Goal: Task Accomplishment & Management: Manage account settings

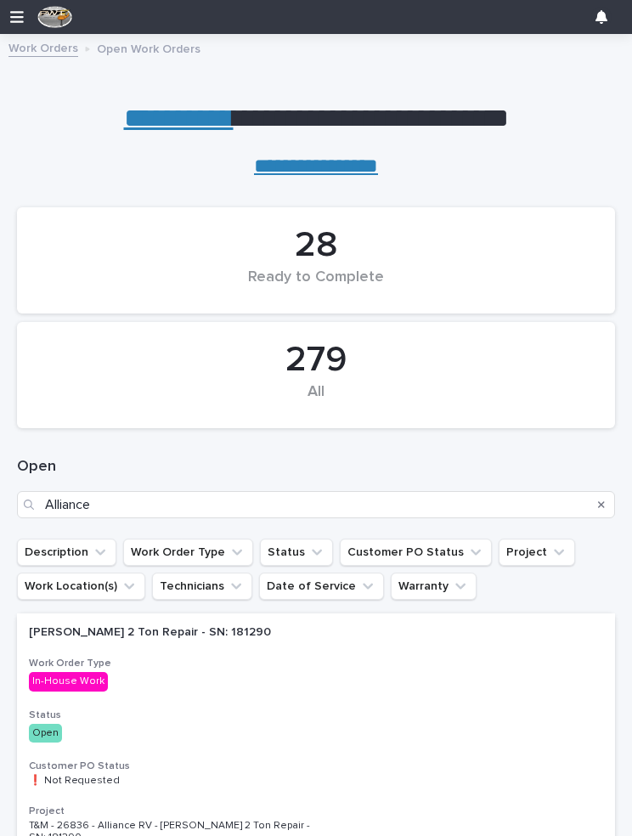
click at [328, 353] on div "279" at bounding box center [316, 360] width 540 height 42
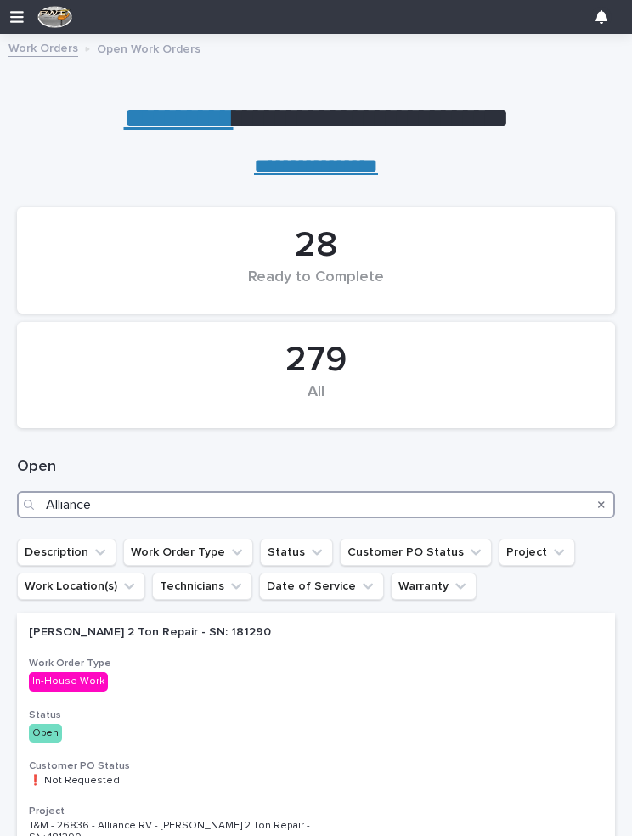
click at [186, 494] on input "Alliance" at bounding box center [316, 504] width 598 height 27
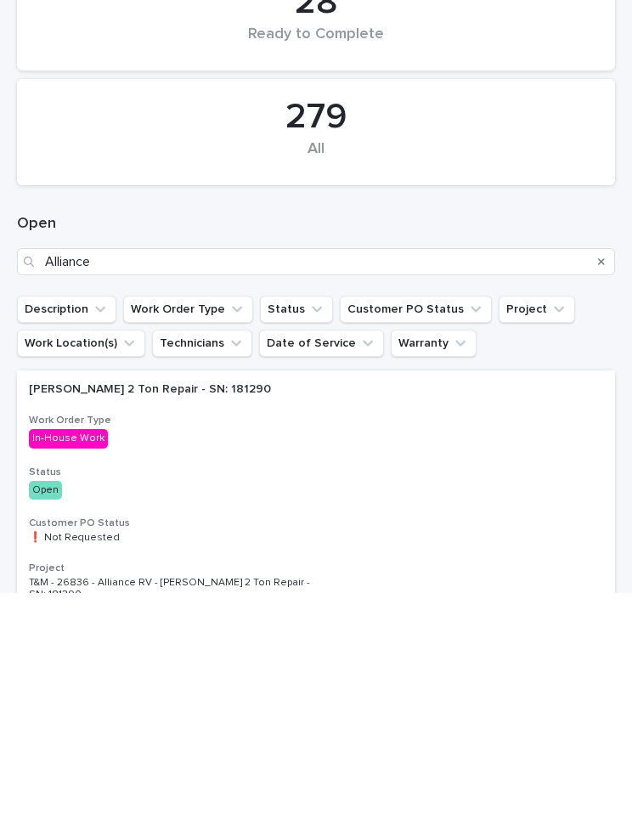
click at [601, 499] on icon "Search" at bounding box center [601, 504] width 7 height 10
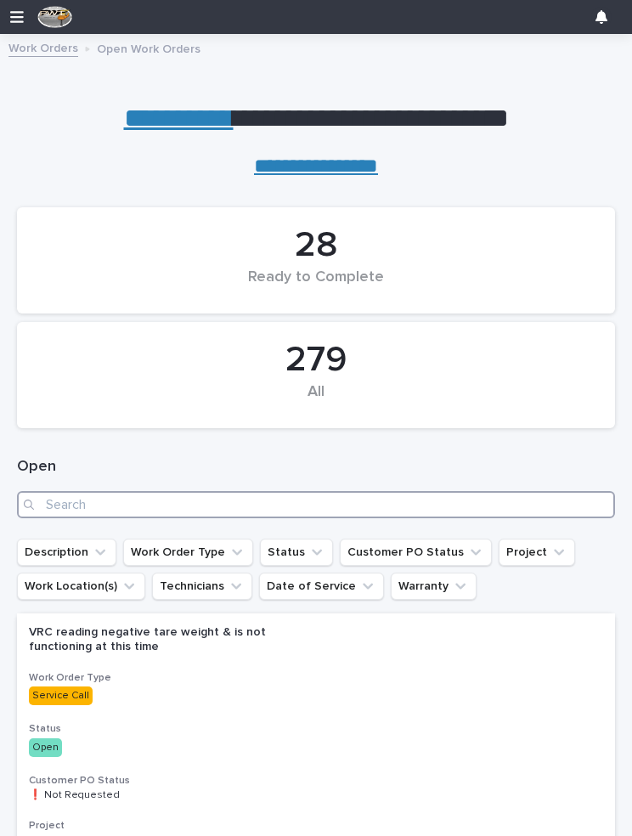
click at [127, 498] on input "Search" at bounding box center [316, 504] width 598 height 27
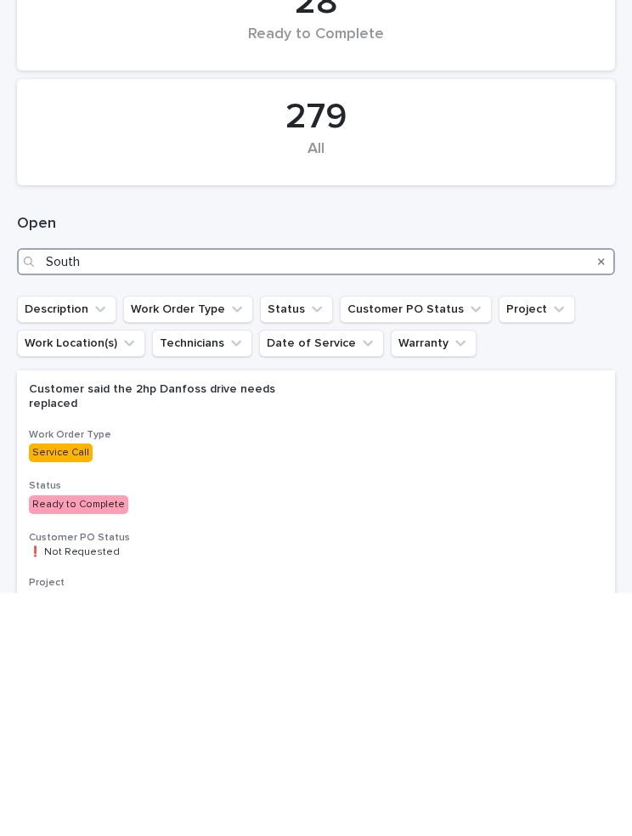
click at [200, 491] on input "South" at bounding box center [316, 504] width 598 height 27
type input "S"
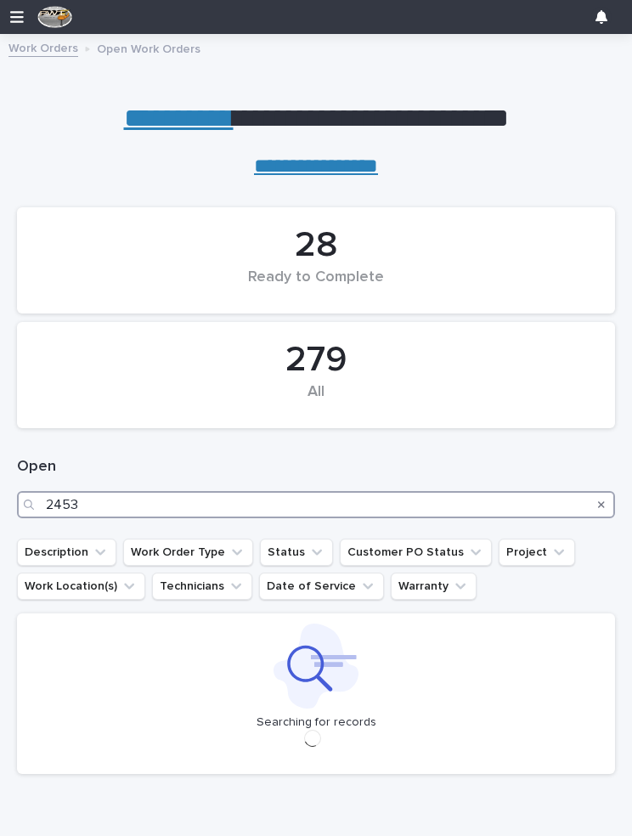
type input "24532"
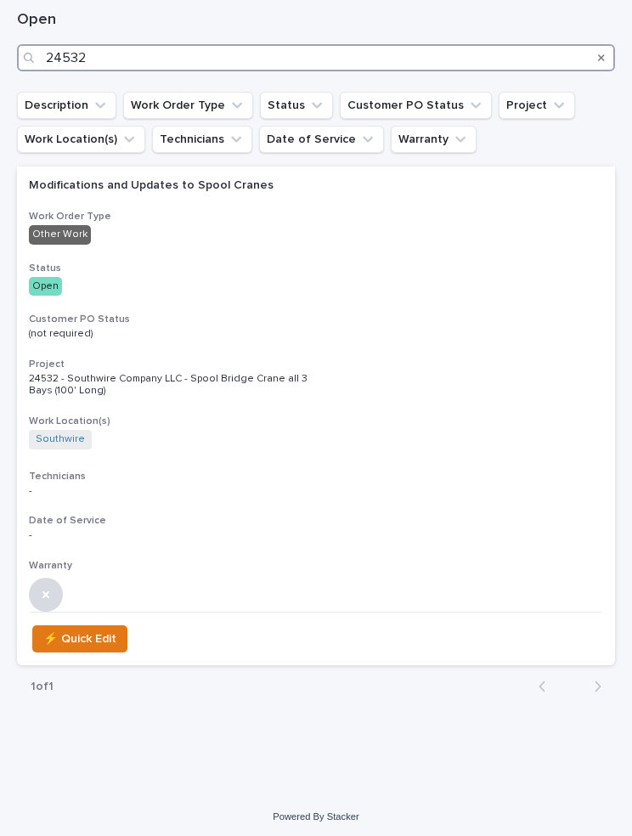
scroll to position [445, 0]
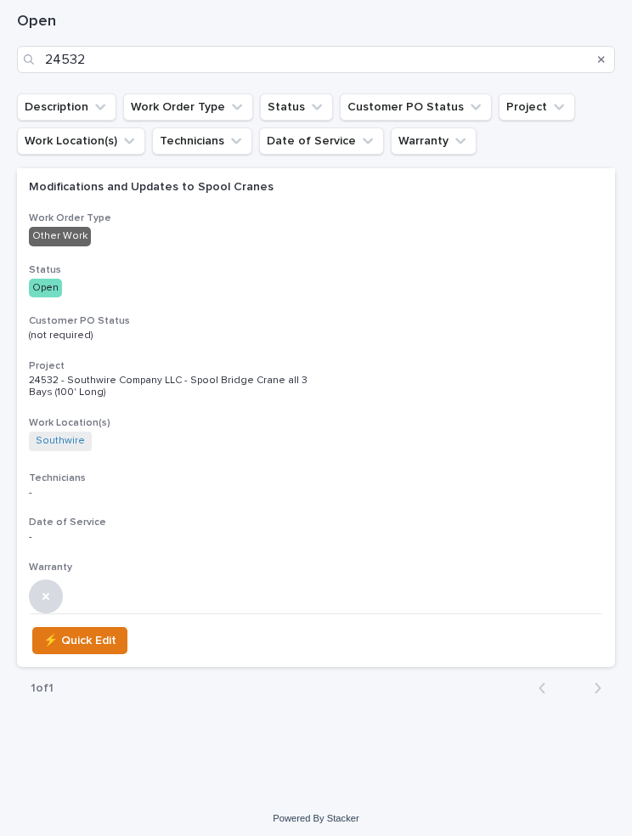
click at [253, 192] on p "Modifications and Updates to Spool Cranes" at bounding box center [177, 187] width 297 height 14
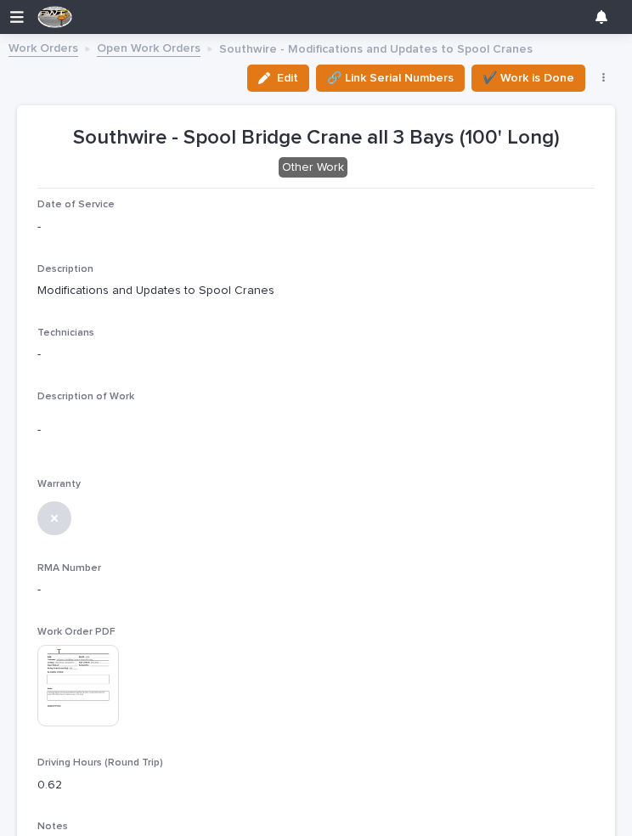
click at [267, 72] on icon "button" at bounding box center [264, 78] width 12 height 12
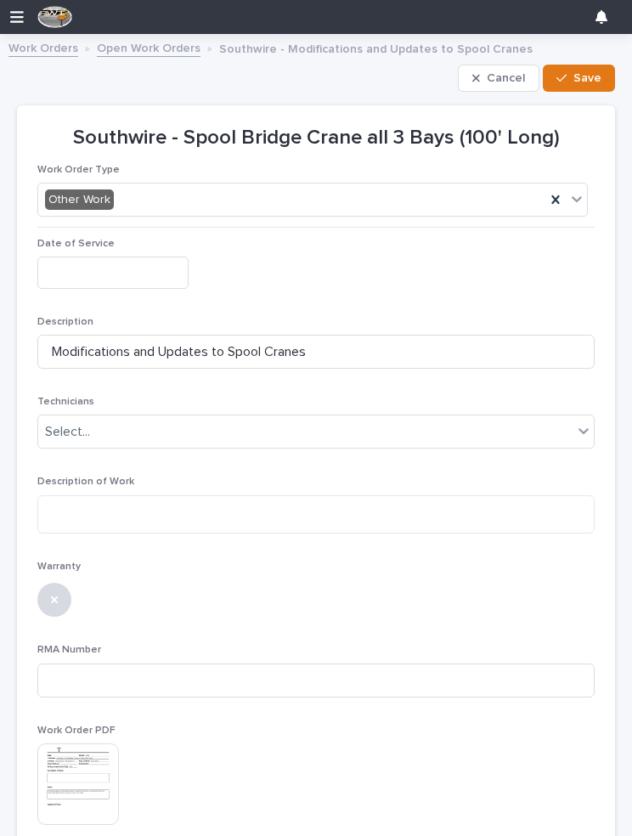
click at [117, 256] on input "text" at bounding box center [112, 271] width 151 height 31
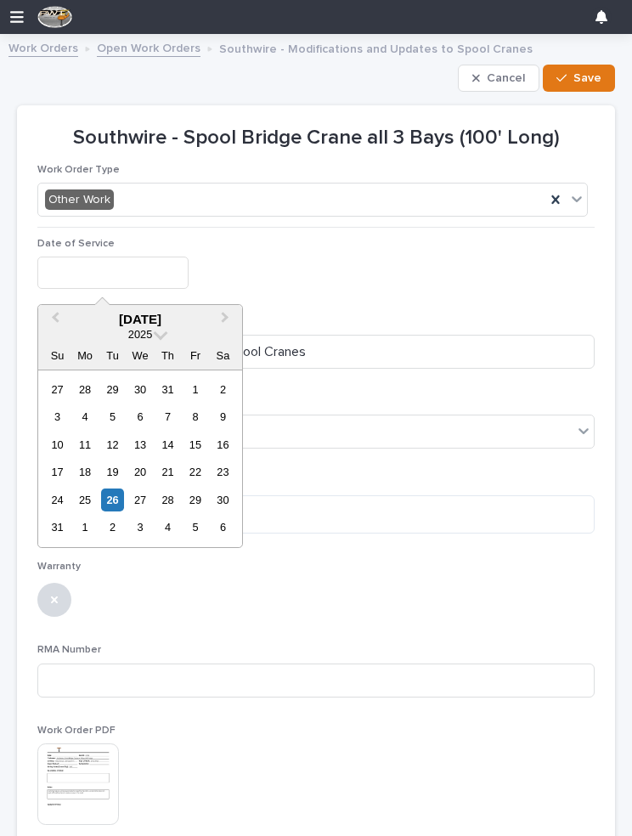
click at [114, 493] on div "26" at bounding box center [112, 499] width 23 height 23
type input "**********"
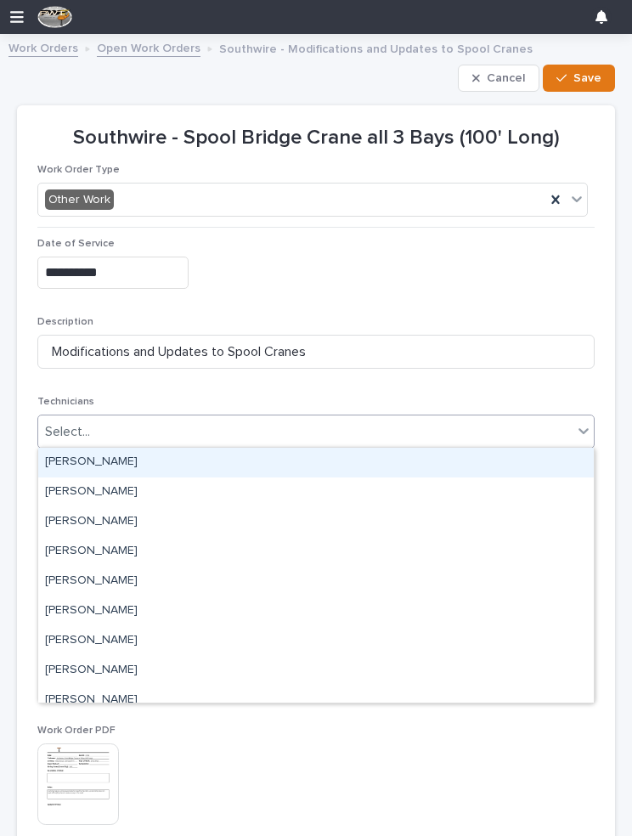
click at [206, 462] on div "[PERSON_NAME]" at bounding box center [315, 463] width 555 height 30
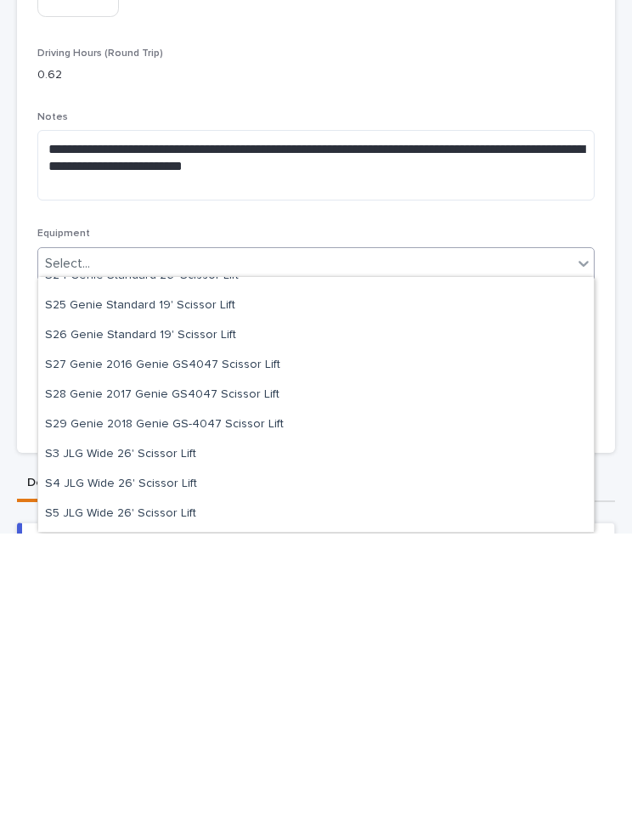
scroll to position [2760, 0]
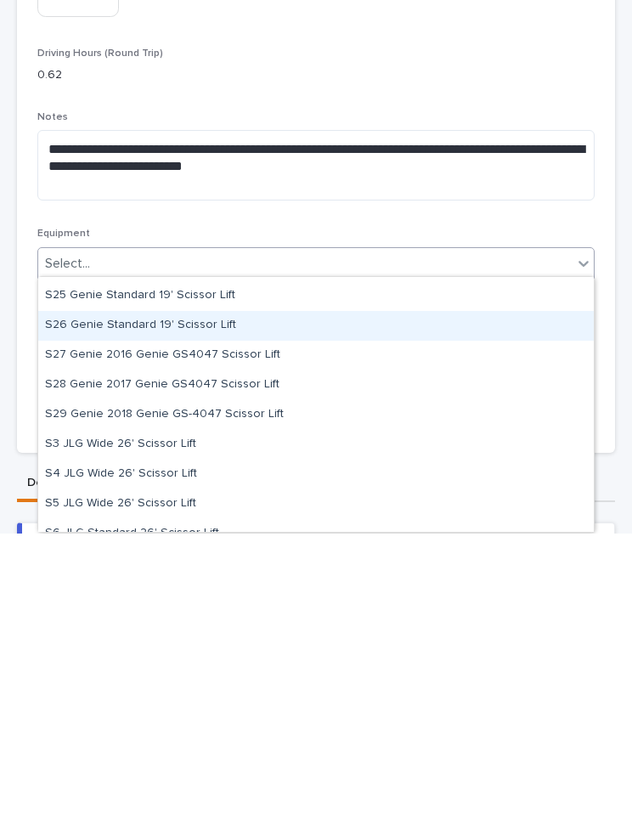
click at [206, 613] on div "S26 Genie Standard 19' Scissor Lift" at bounding box center [315, 628] width 555 height 30
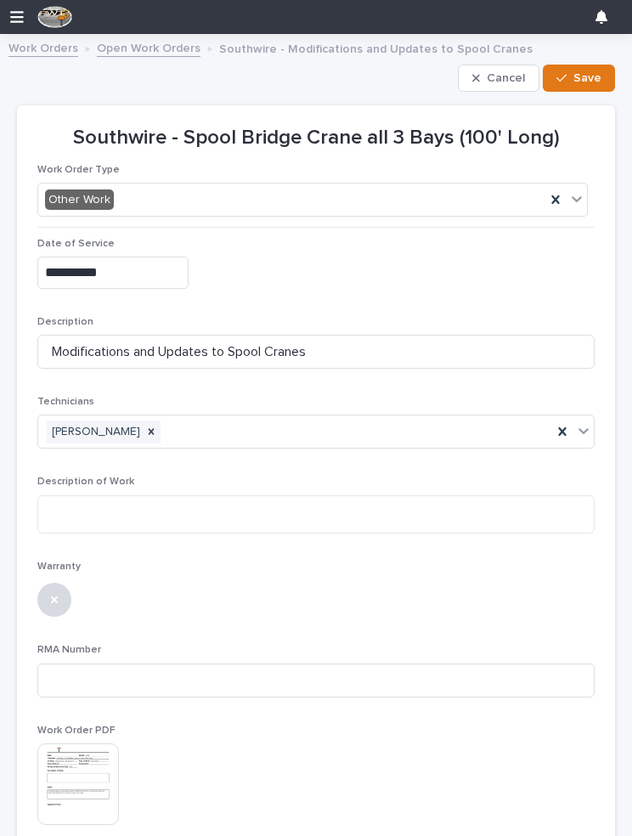
scroll to position [0, 0]
click at [493, 69] on button "Cancel" at bounding box center [499, 78] width 82 height 27
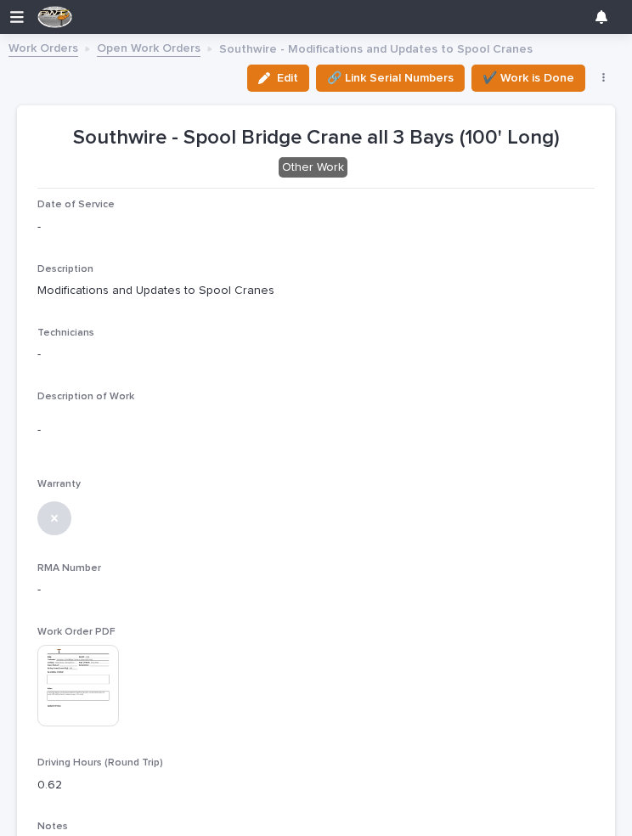
click at [164, 44] on link "Open Work Orders" at bounding box center [149, 47] width 104 height 20
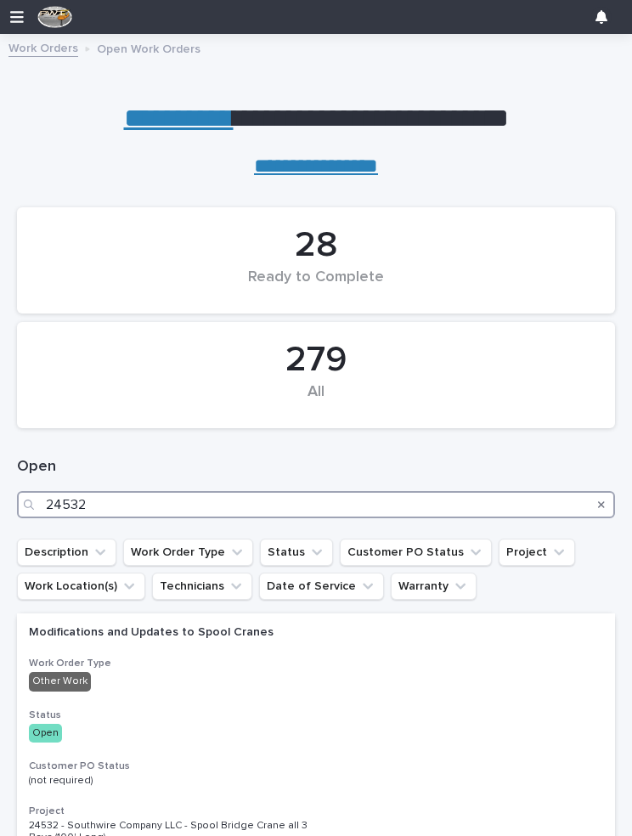
click at [448, 496] on input "24532" at bounding box center [316, 504] width 598 height 27
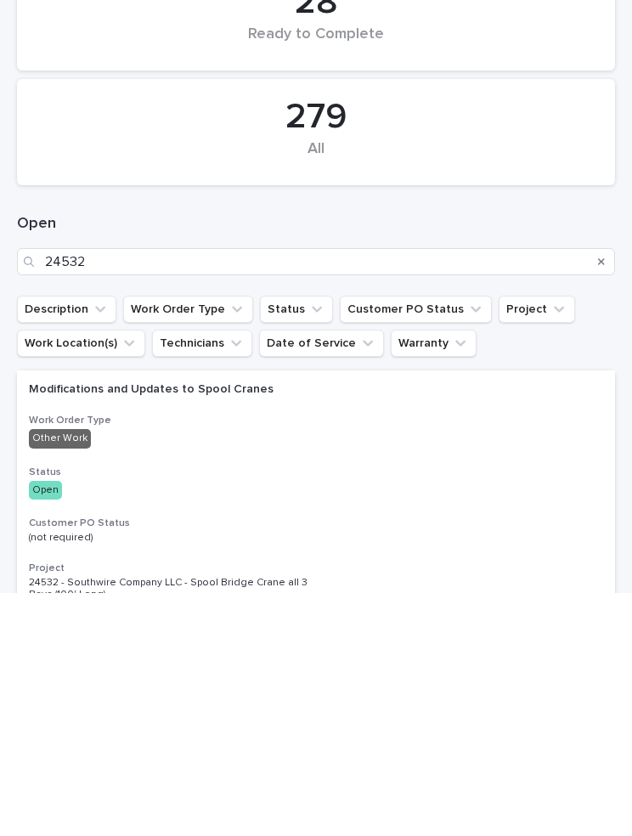
click at [490, 656] on h3 "Work Order Type" at bounding box center [316, 663] width 574 height 14
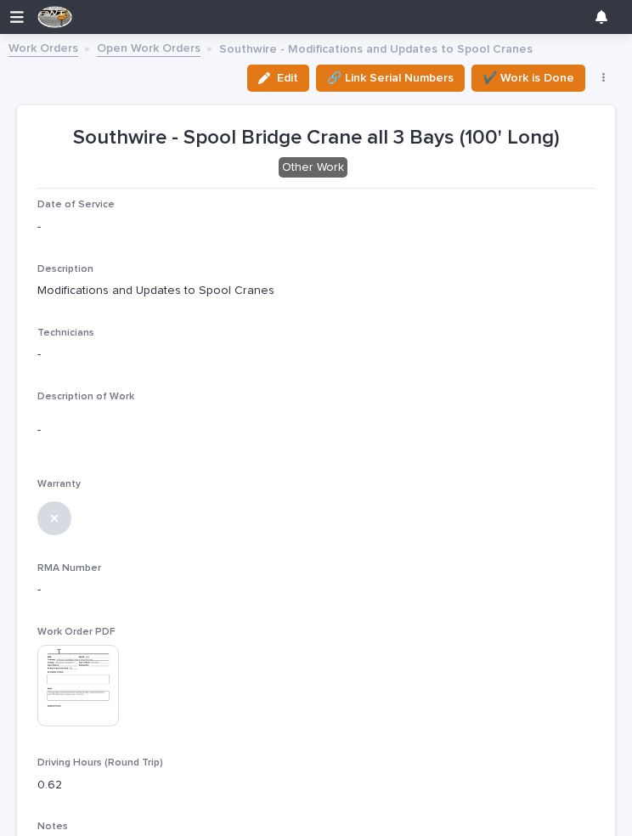
click at [163, 38] on link "Open Work Orders" at bounding box center [149, 47] width 104 height 20
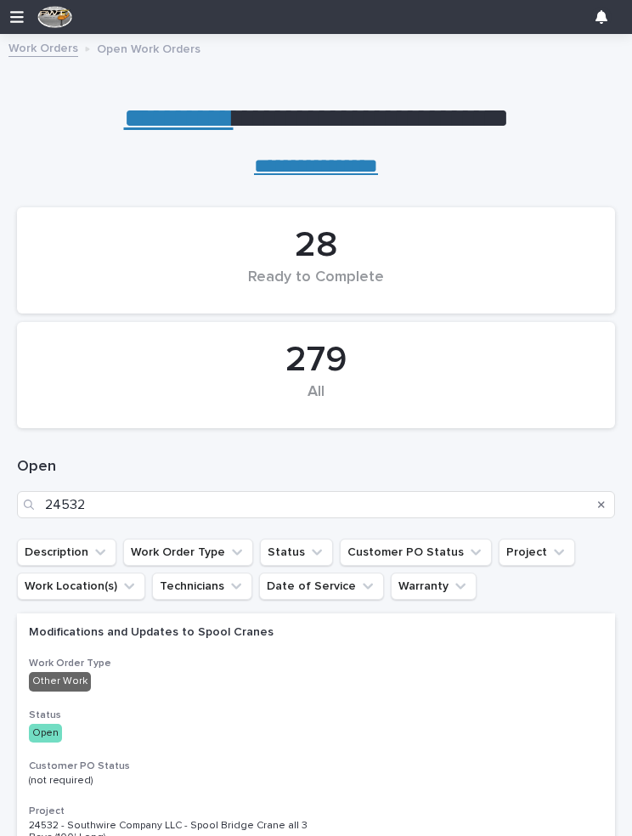
scroll to position [142, 0]
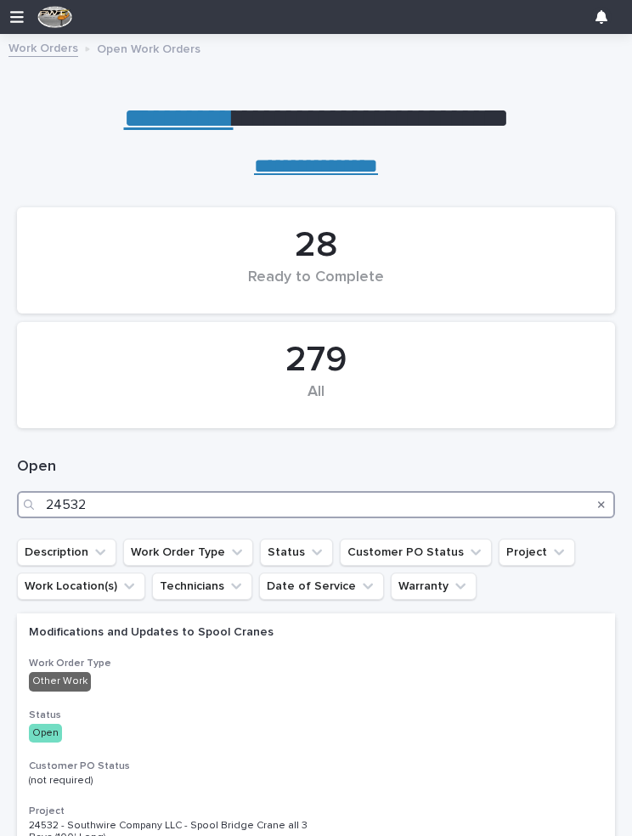
click at [128, 498] on input "24532" at bounding box center [316, 504] width 598 height 27
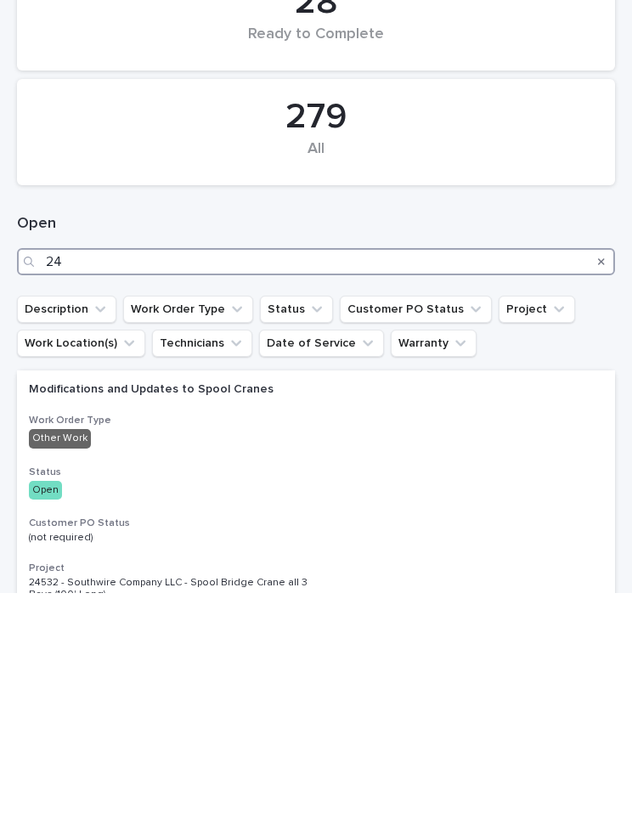
type input "2"
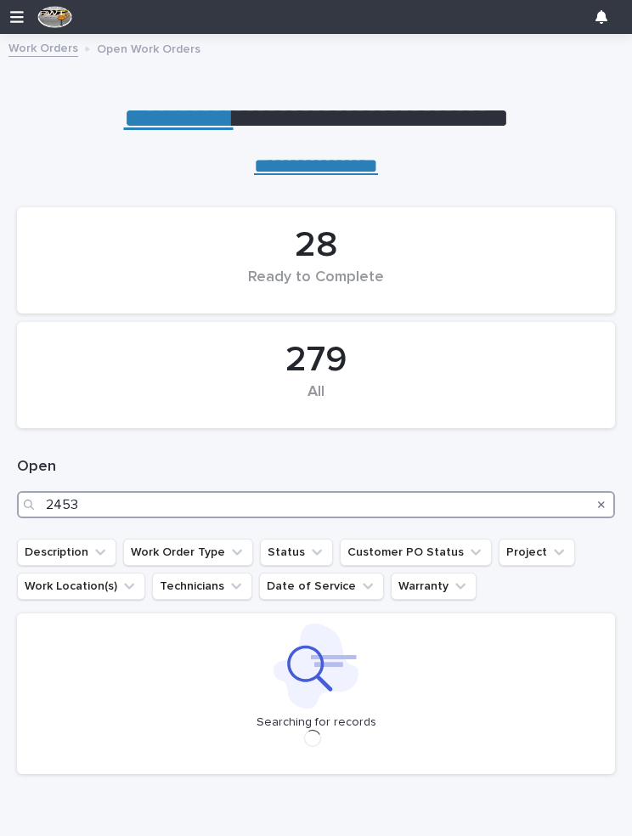
type input "24532"
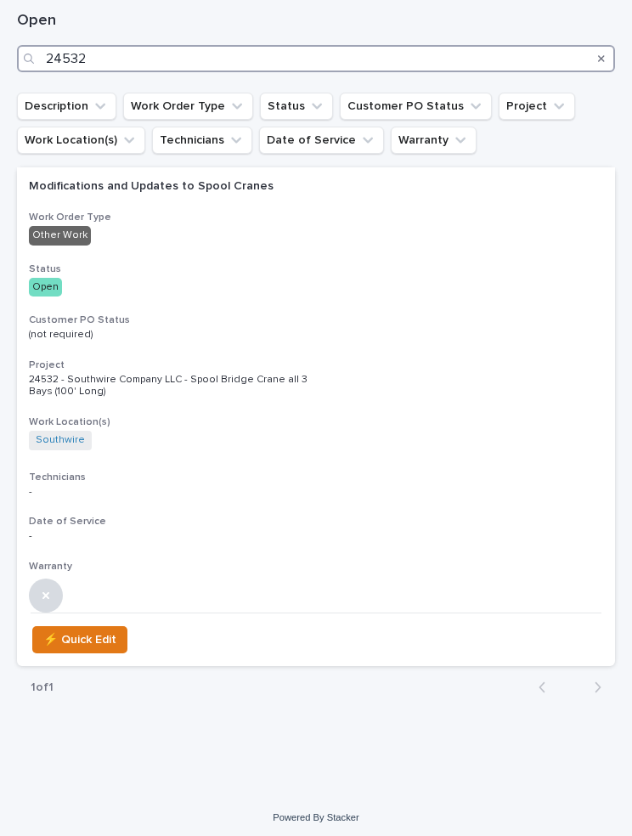
scroll to position [445, 0]
click at [538, 370] on div "Project 24532 - Southwire Company LLC - Spool Bridge Crane all 3 Bays (100' Lon…" at bounding box center [316, 379] width 574 height 40
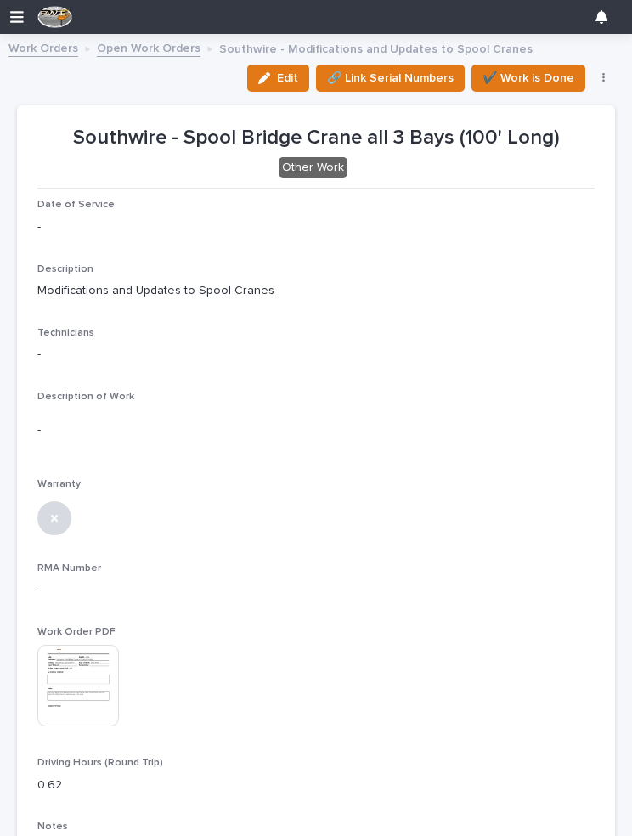
scroll to position [142, 0]
click at [273, 83] on button "Edit" at bounding box center [278, 78] width 62 height 27
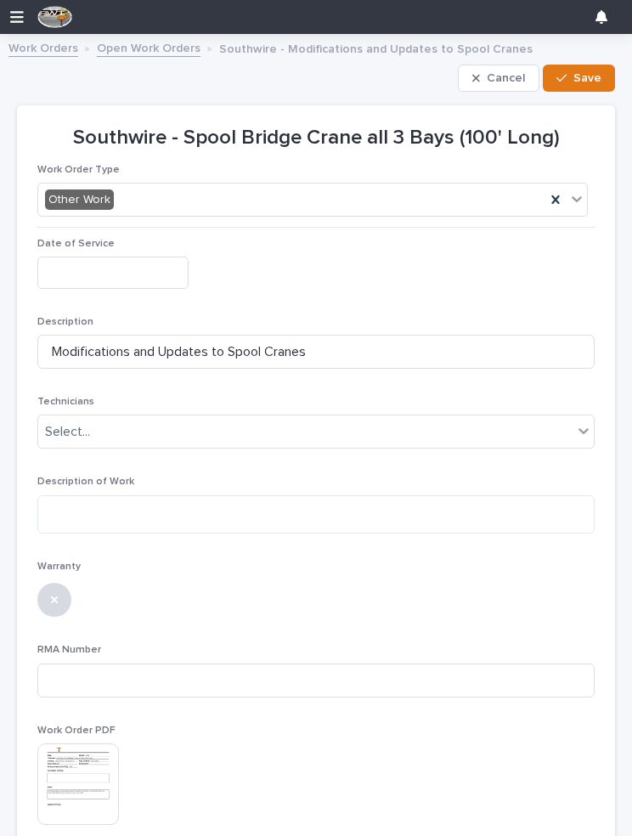
click at [102, 256] on input "text" at bounding box center [112, 271] width 151 height 31
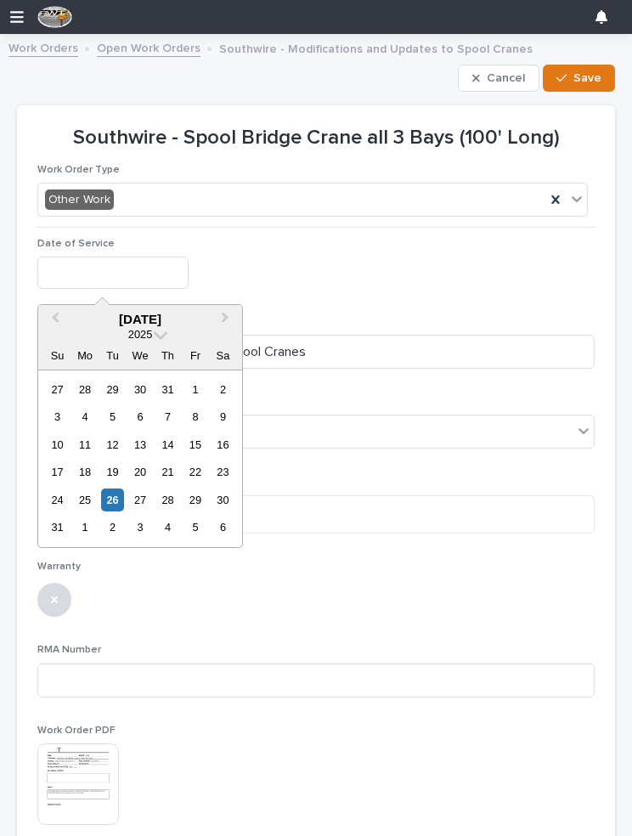
click at [110, 491] on div "26" at bounding box center [112, 499] width 23 height 23
type input "**********"
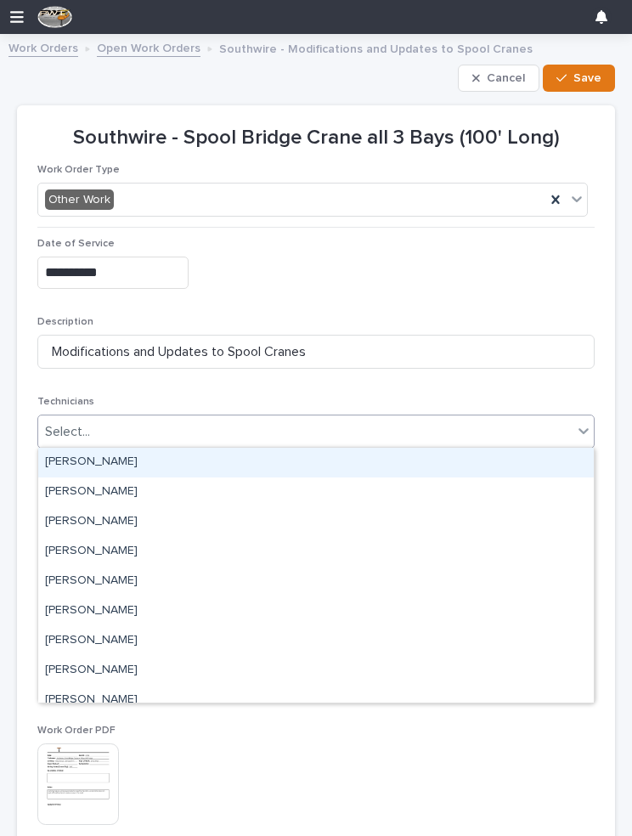
click at [66, 459] on div "[PERSON_NAME]" at bounding box center [315, 463] width 555 height 30
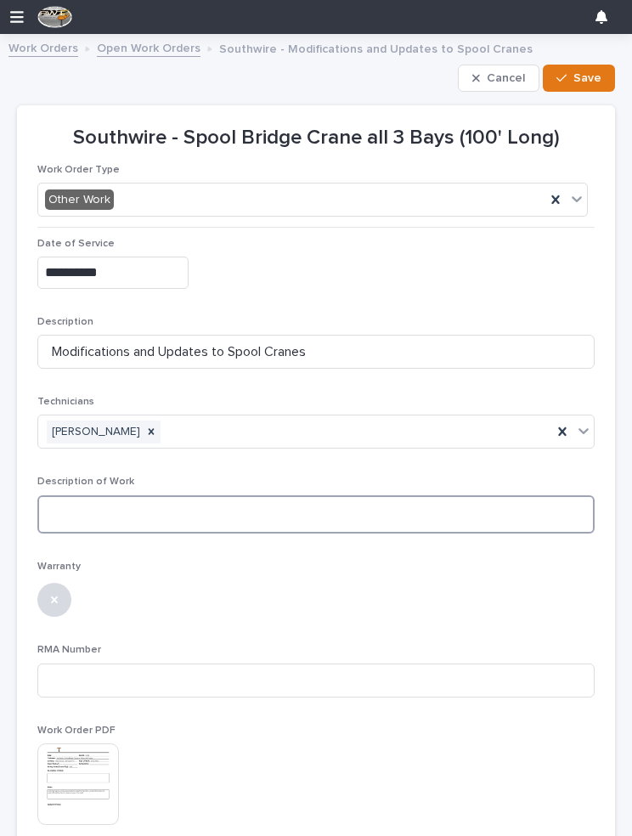
click at [547, 512] on textarea at bounding box center [315, 514] width 557 height 38
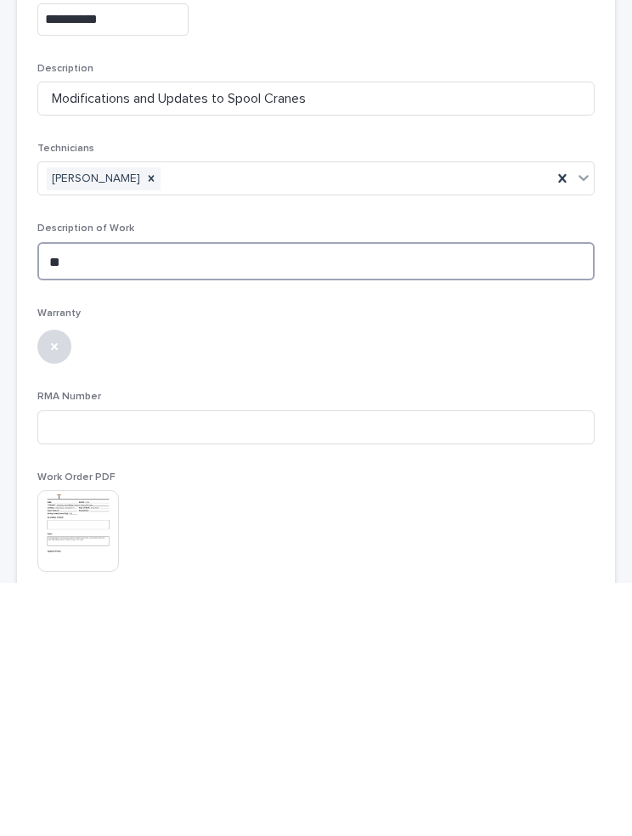
scroll to position [0, 0]
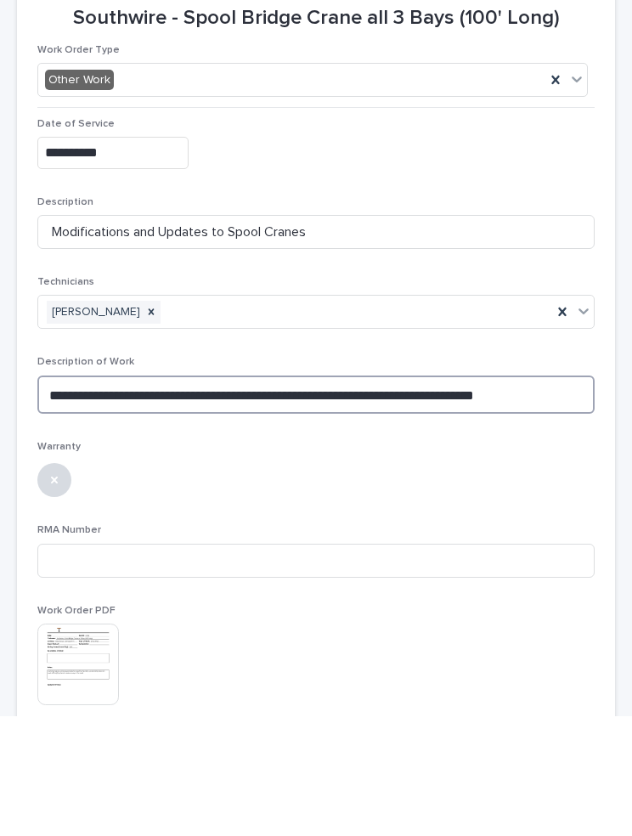
click at [517, 495] on textarea "**********" at bounding box center [315, 514] width 557 height 38
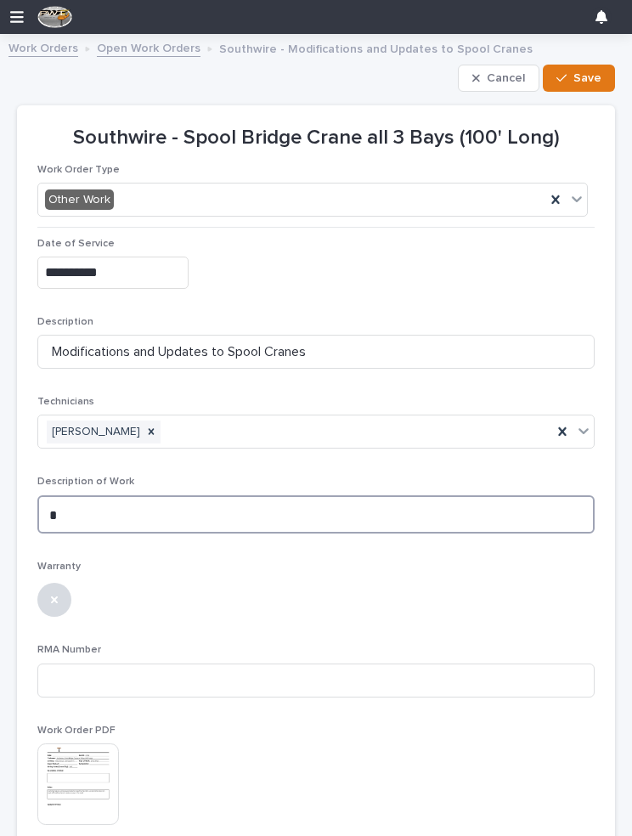
type textarea "*"
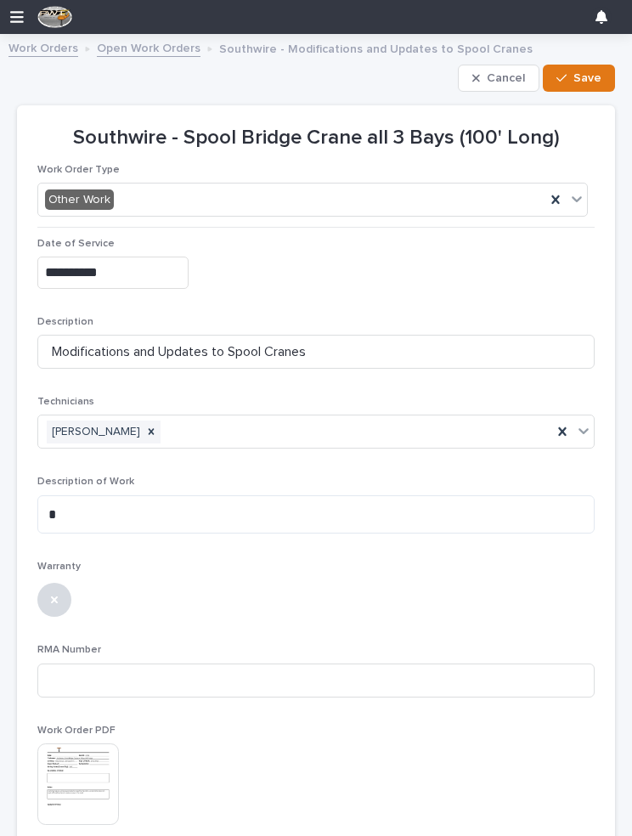
click at [588, 76] on span "Save" at bounding box center [587, 77] width 28 height 15
